Goal: Task Accomplishment & Management: Manage account settings

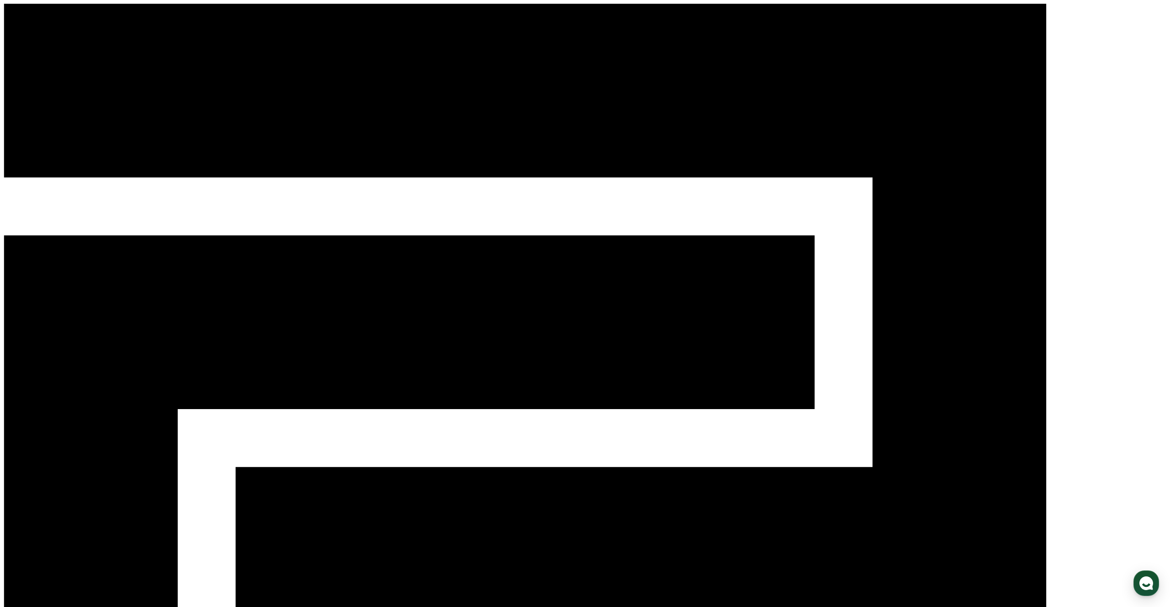
select select "**********"
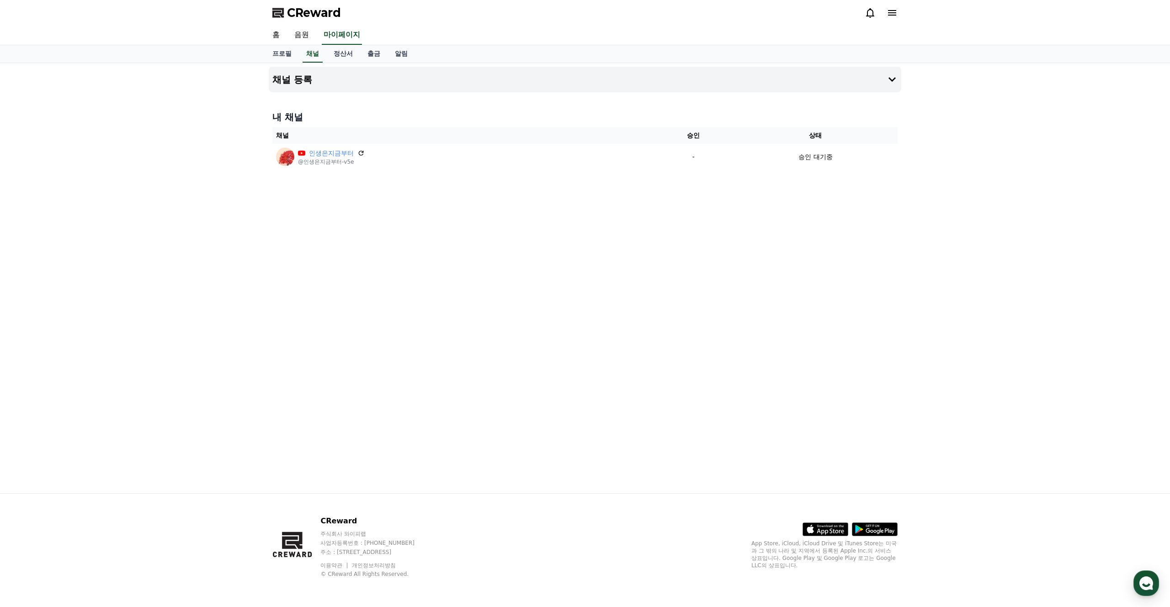
drag, startPoint x: 211, startPoint y: 218, endPoint x: 207, endPoint y: 214, distance: 5.2
click at [210, 217] on div "채널 등록 내 채널 채널 승인 상태 인생은지금부터 @인생은지금부터-v5e - 승인 대기중" at bounding box center [585, 278] width 1170 height 430
click at [539, 357] on div "채널 등록 내 채널 채널 승인 상태 인생은지금부터 @인생은지금부터-v5e - 승인 대기중" at bounding box center [585, 278] width 640 height 430
click at [525, 403] on div "채널 등록 내 채널 채널 승인 상태 인생은지금부터 @인생은지금부터-v5e - 승인 대기중" at bounding box center [585, 278] width 640 height 430
click at [562, 313] on div "채널 등록 내 채널 채널 승인 상태 인생은지금부터 @인생은지금부터-v5e - 승인 대기중" at bounding box center [585, 278] width 640 height 430
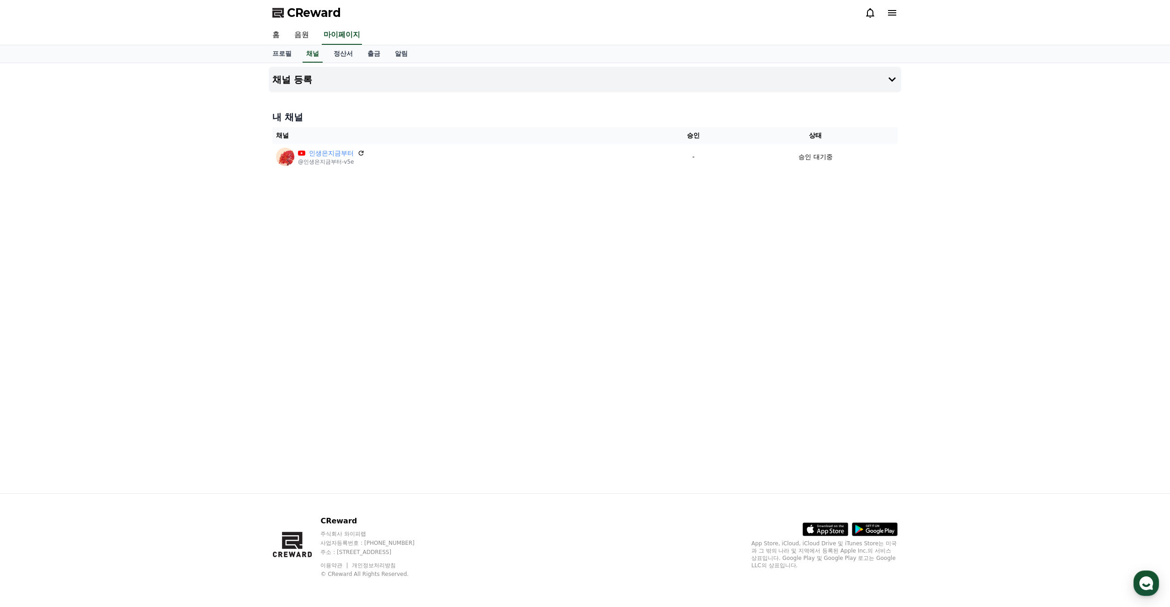
drag, startPoint x: 987, startPoint y: 138, endPoint x: 981, endPoint y: 137, distance: 6.0
click at [986, 139] on div "채널 등록 내 채널 채널 승인 상태 인생은지금부터 @인생은지금부터-v5e - 승인 대기중" at bounding box center [585, 278] width 1170 height 430
